Goal: Information Seeking & Learning: Learn about a topic

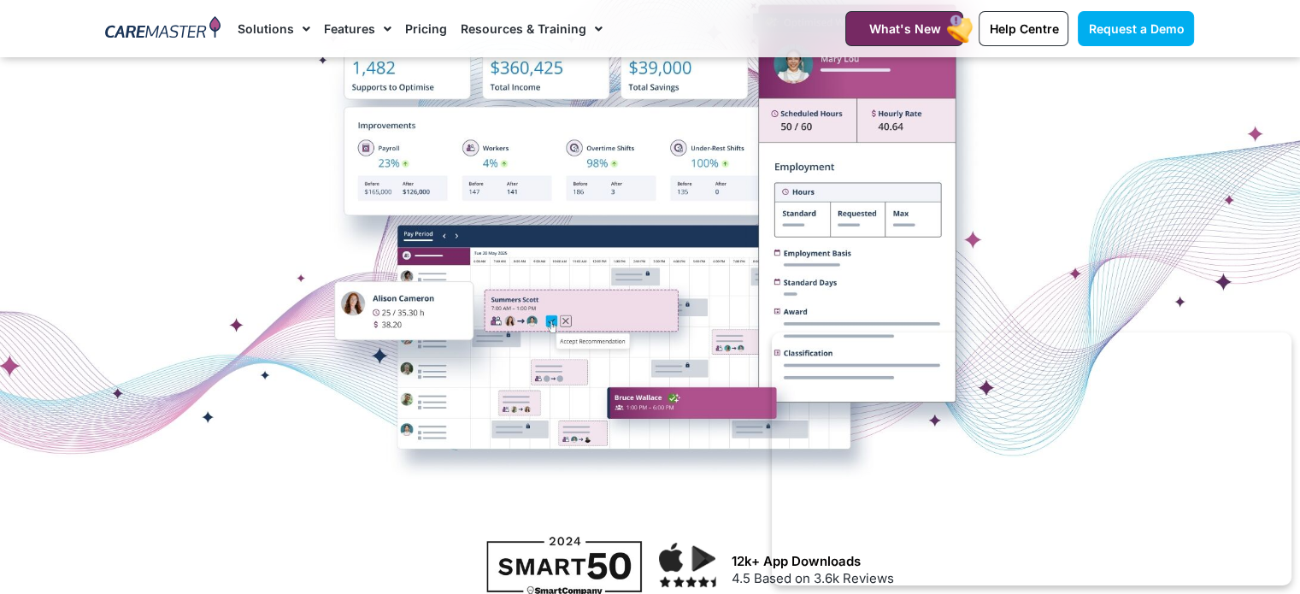
scroll to position [396, 0]
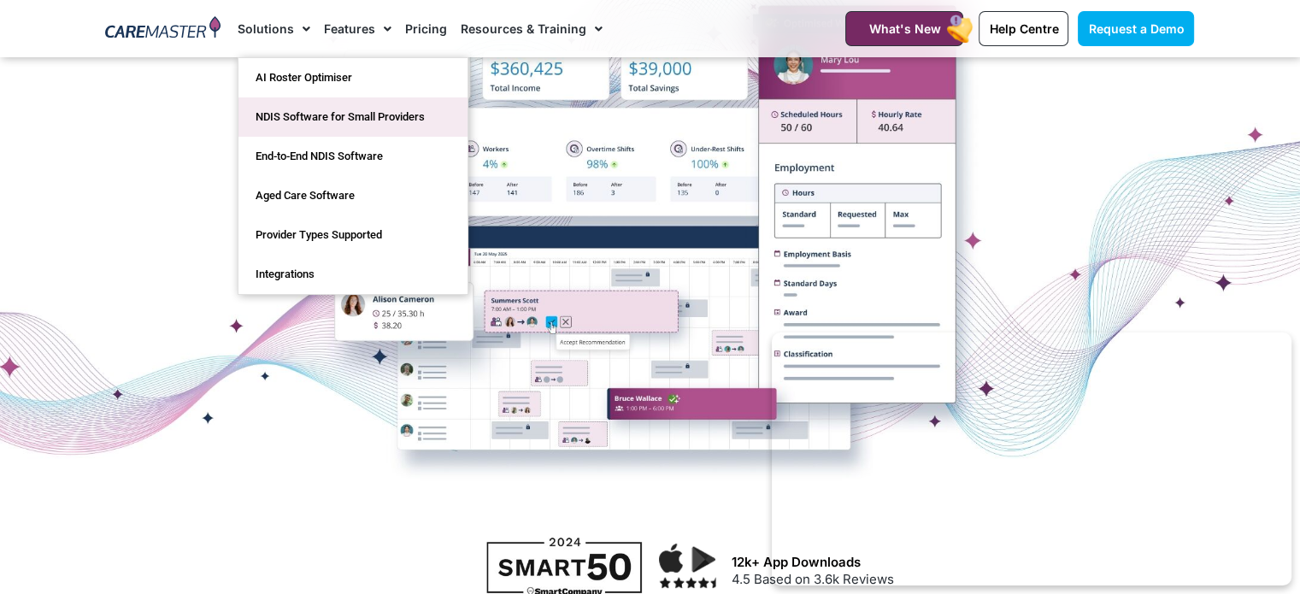
click at [294, 120] on link "NDIS Software for Small Providers" at bounding box center [352, 116] width 229 height 39
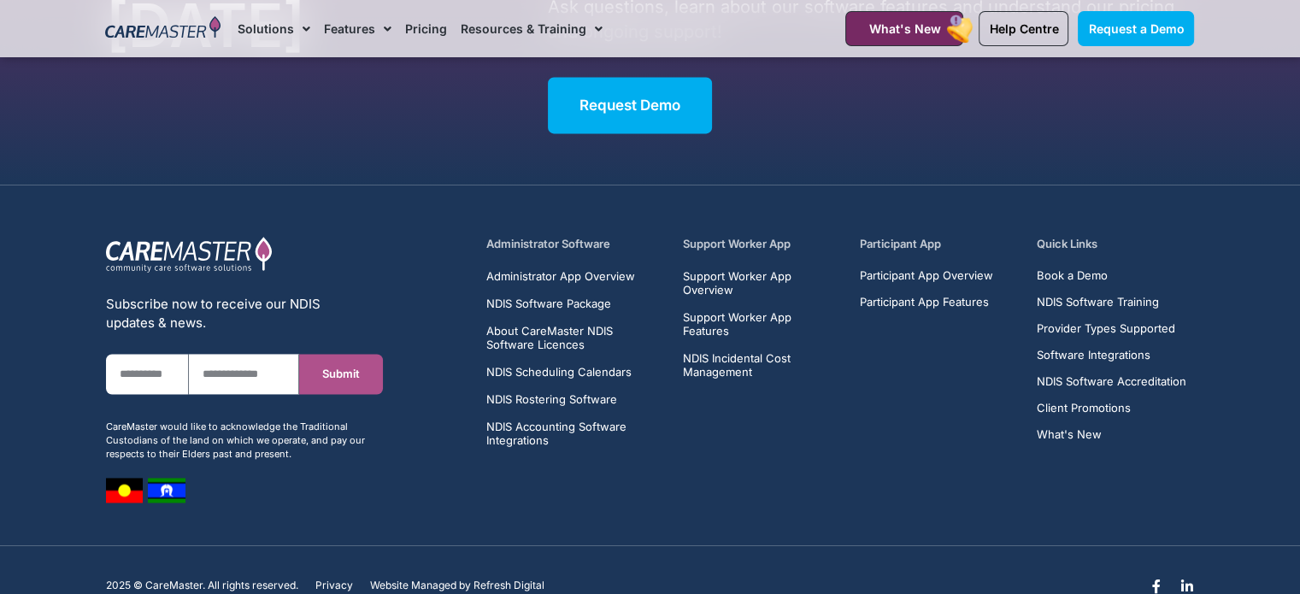
scroll to position [8931, 0]
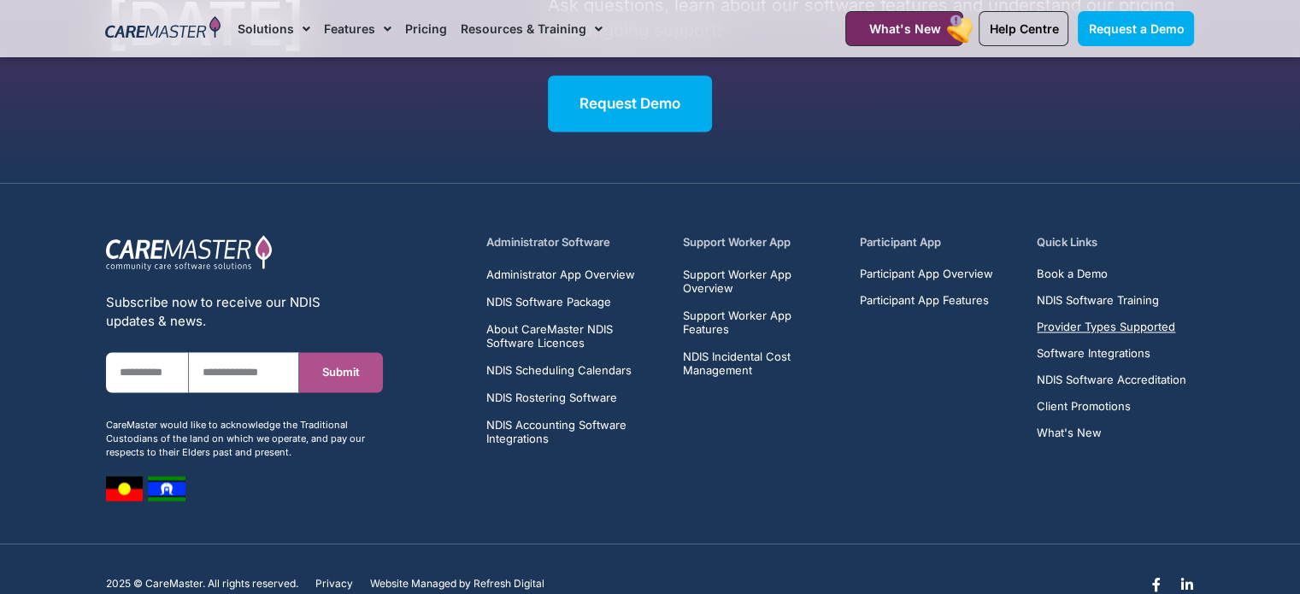
click at [1081, 324] on span "Provider Types Supported" at bounding box center [1106, 326] width 138 height 13
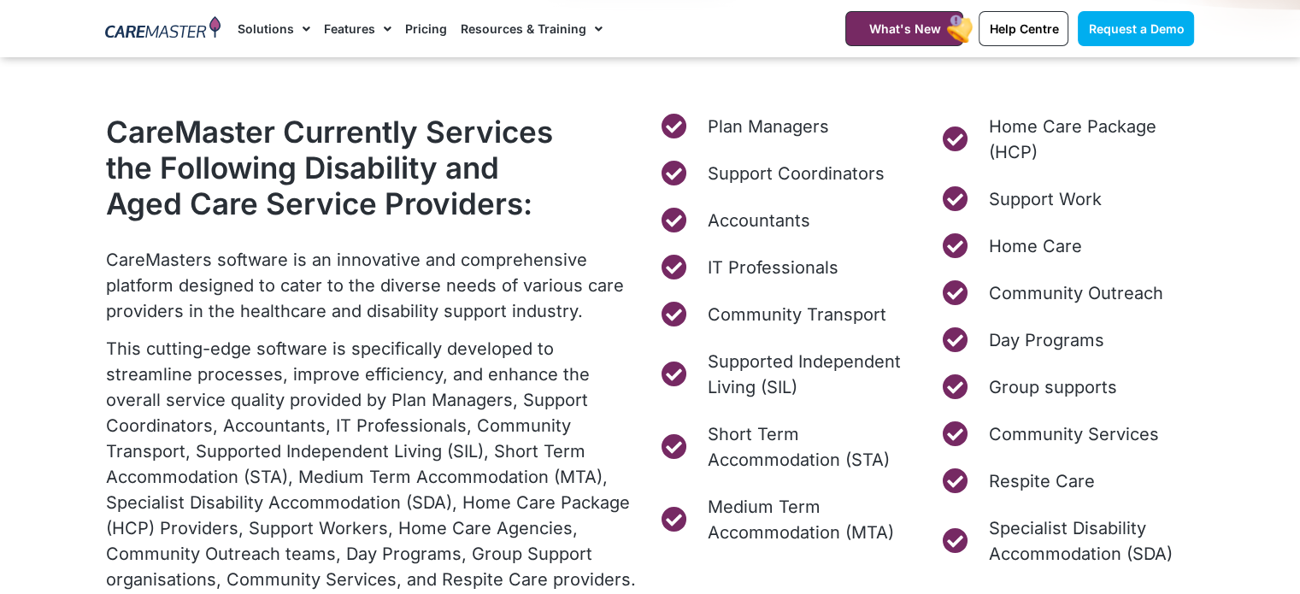
scroll to position [694, 0]
click at [1016, 203] on span "Support Work" at bounding box center [1045, 199] width 120 height 26
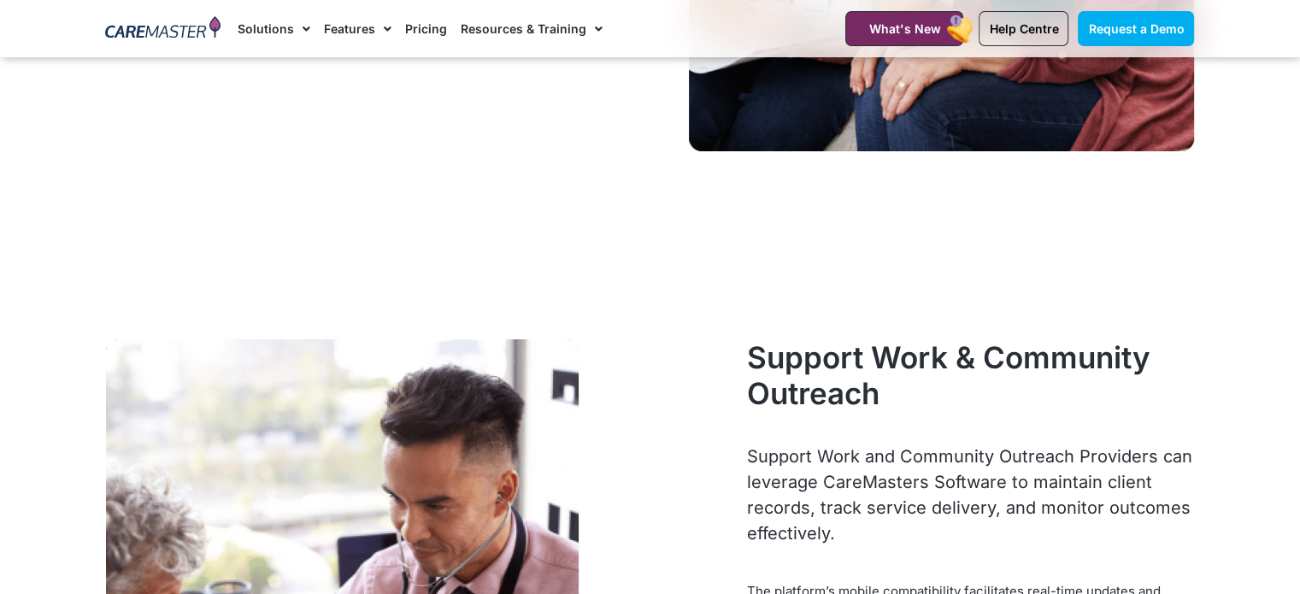
scroll to position [6410, 0]
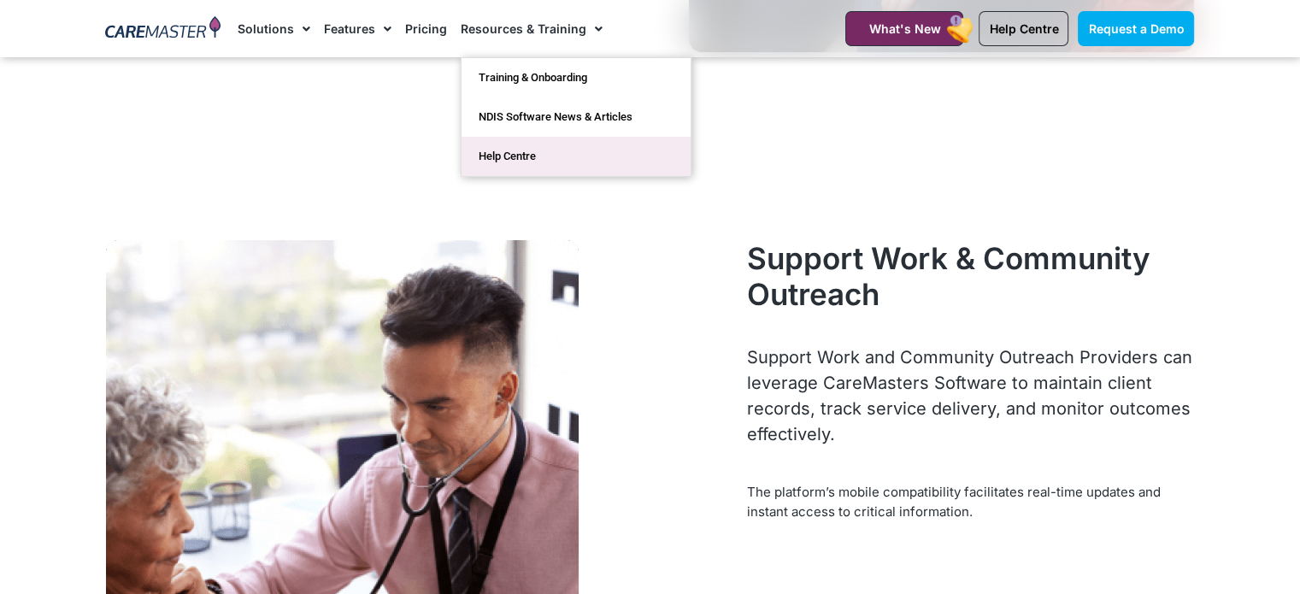
click at [496, 154] on link "Help Centre" at bounding box center [575, 156] width 229 height 39
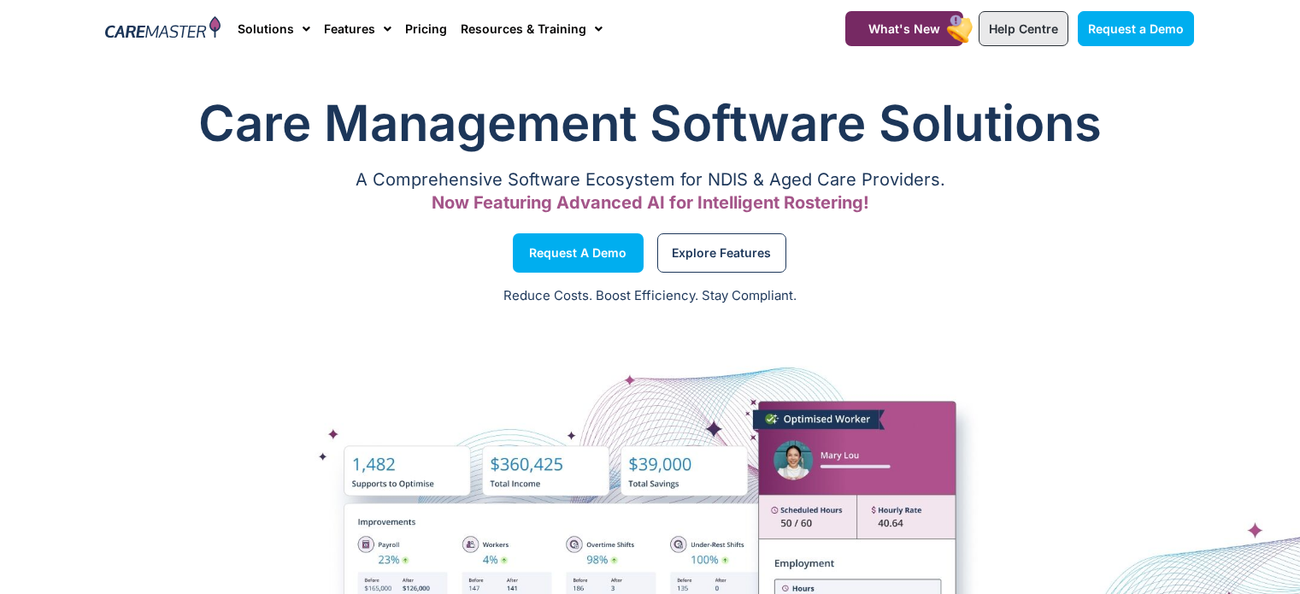
click at [1034, 27] on span "Help Centre" at bounding box center [1023, 28] width 69 height 15
